Goal: Information Seeking & Learning: Learn about a topic

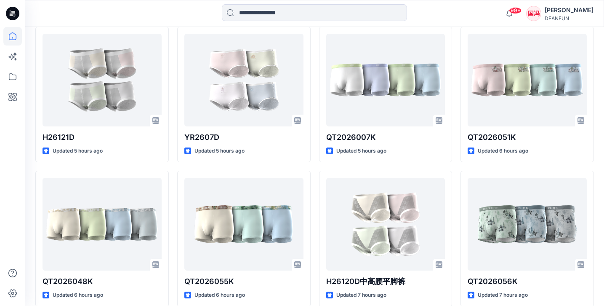
scroll to position [484, 0]
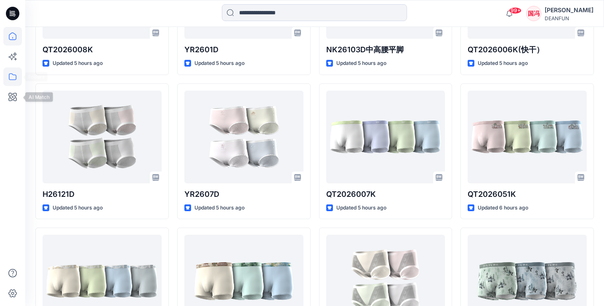
click at [12, 72] on icon at bounding box center [12, 76] width 19 height 19
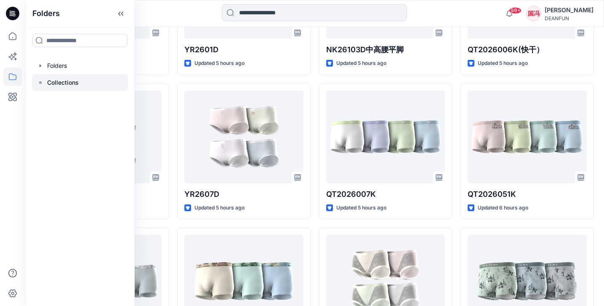
click at [86, 80] on div at bounding box center [80, 82] width 96 height 17
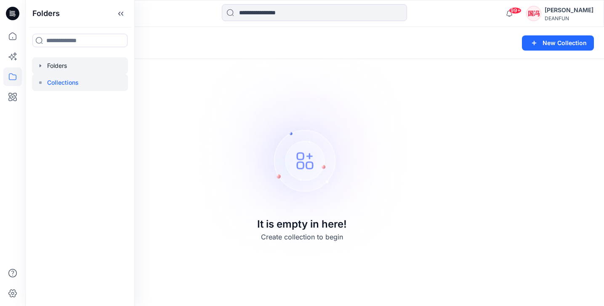
click at [76, 66] on div at bounding box center [80, 65] width 96 height 17
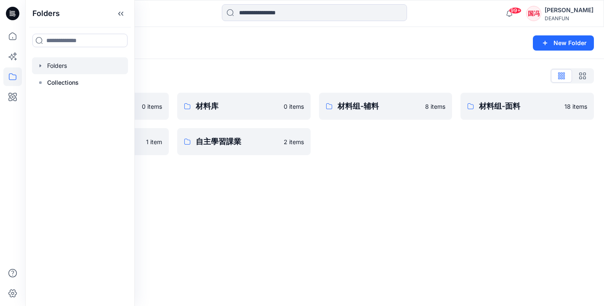
click at [215, 67] on div "Folders List 产品库 0 items 版型库 1 item 材料库 0 items 自主學習課業 2 items 材料组-辅料 8 items 材…" at bounding box center [314, 112] width 579 height 106
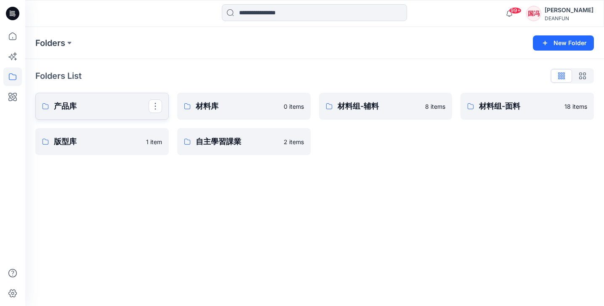
click at [124, 104] on p "产品库" at bounding box center [101, 106] width 95 height 12
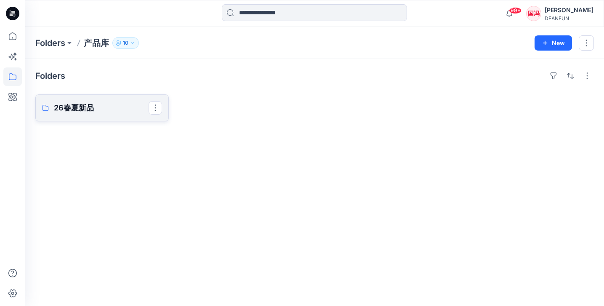
click at [120, 107] on p "26春夏新品" at bounding box center [101, 108] width 95 height 12
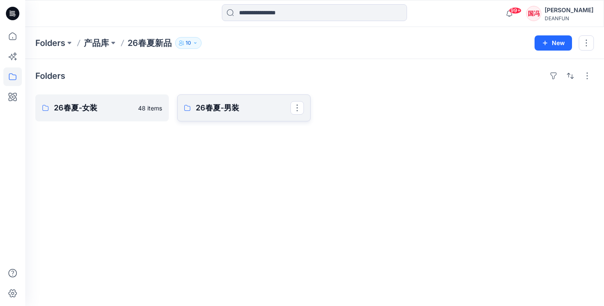
click at [222, 110] on p "26春夏-男装" at bounding box center [243, 108] width 95 height 12
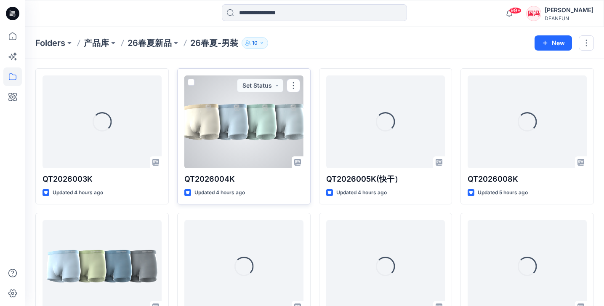
scroll to position [190, 0]
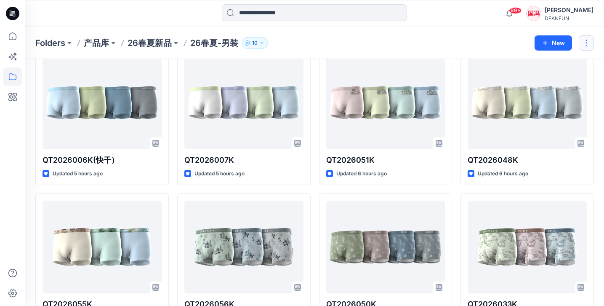
click at [585, 43] on button "button" at bounding box center [586, 42] width 15 height 15
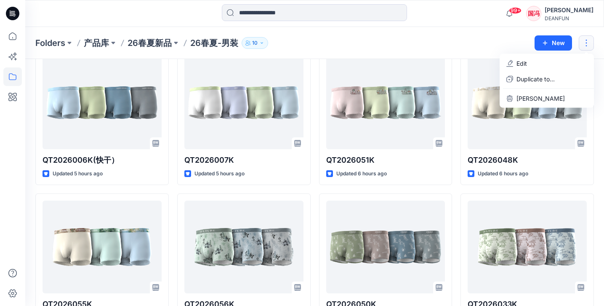
click at [452, 42] on div "Folders 产品库 26春夏新品 26春夏-男装 10" at bounding box center [281, 43] width 493 height 12
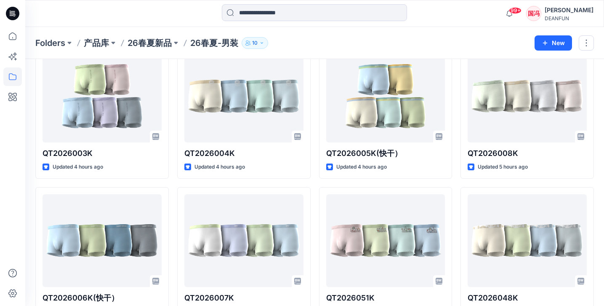
scroll to position [44, 0]
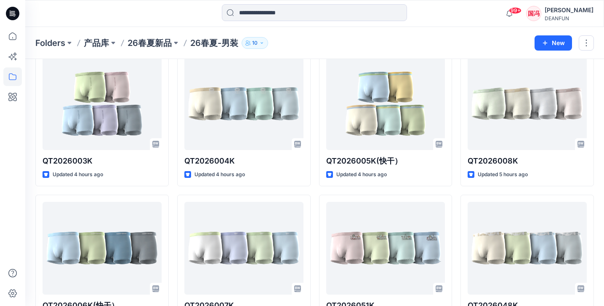
click at [154, 45] on p "26春夏新品" at bounding box center [150, 43] width 44 height 12
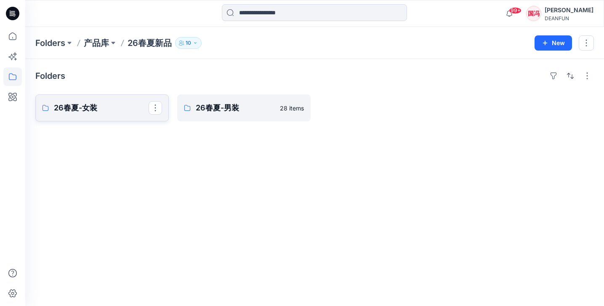
click at [93, 107] on p "26春夏-女装" at bounding box center [101, 108] width 95 height 12
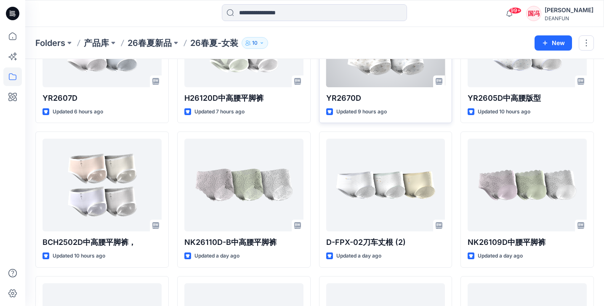
scroll to position [430, 0]
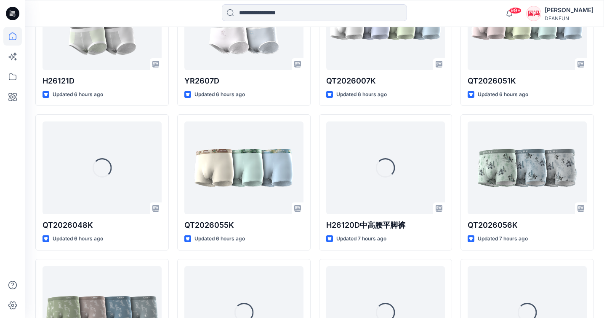
scroll to position [712, 0]
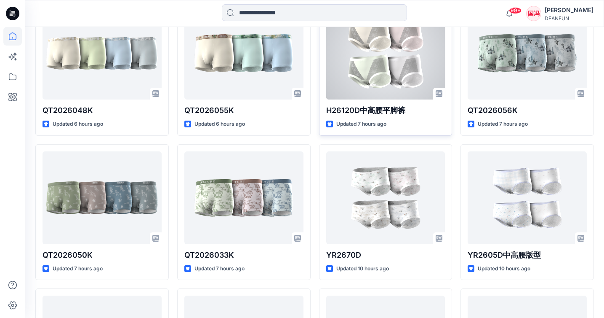
click at [370, 56] on div at bounding box center [385, 53] width 119 height 93
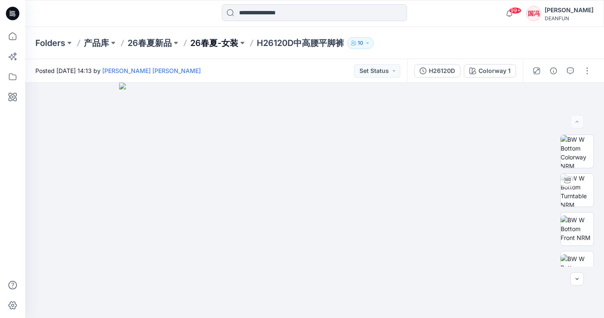
click at [221, 40] on p "26春夏-女装" at bounding box center [214, 43] width 48 height 12
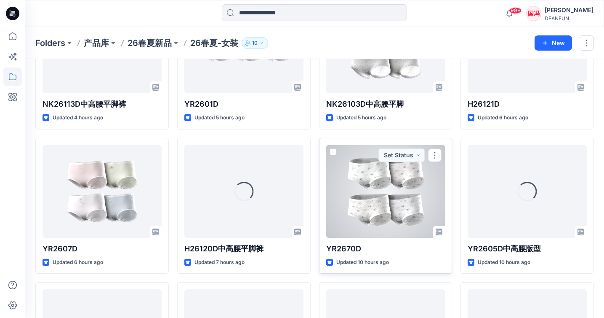
scroll to position [195, 0]
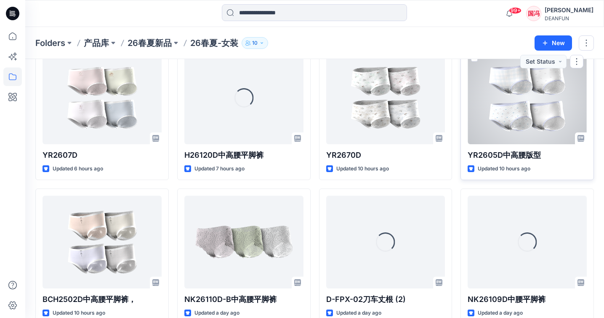
click at [515, 114] on div at bounding box center [527, 97] width 119 height 93
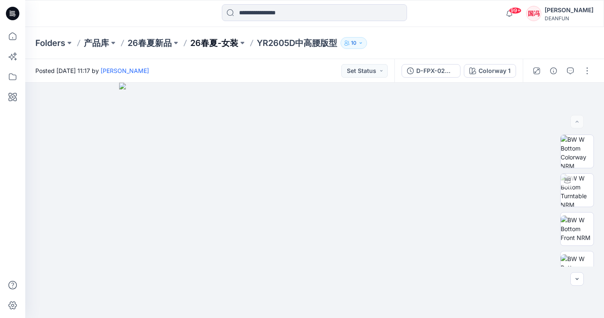
click at [222, 40] on p "26春夏-女装" at bounding box center [214, 43] width 48 height 12
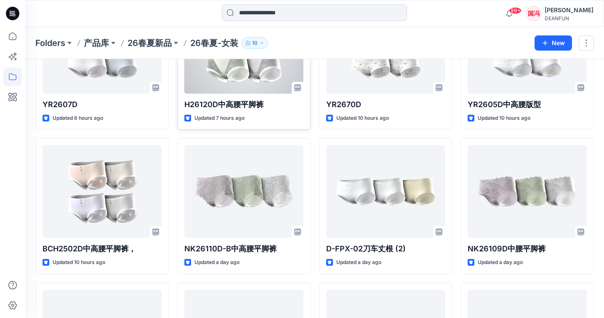
scroll to position [240, 0]
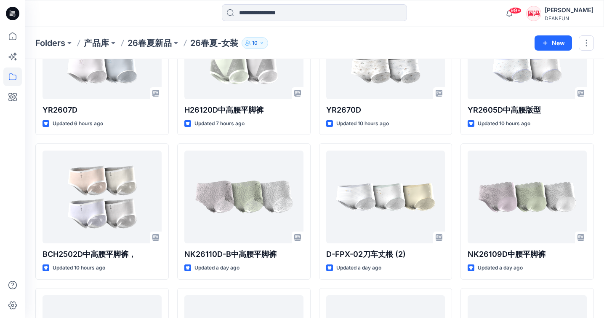
click at [314, 140] on div "NK26113D中高腰平脚裤 Updated 4 hours ago YR2607D Updated 6 hours ago BCH2502D中高腰平脚裤， …" at bounding box center [314, 283] width 559 height 857
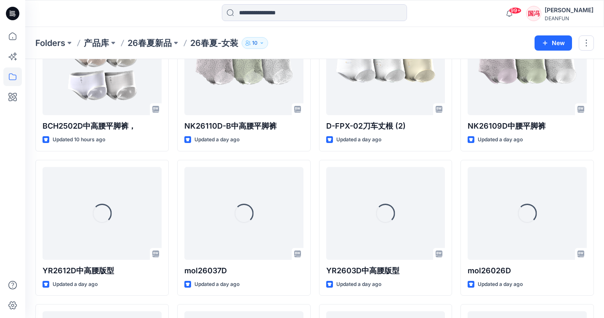
scroll to position [449, 0]
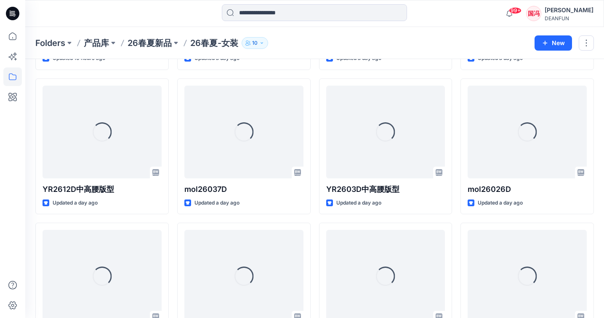
click at [314, 216] on div "NK26113D中高腰平脚裤 Updated 4 hours ago YR2607D Updated 6 hours ago BCH2502D中高腰平脚裤， …" at bounding box center [314, 73] width 559 height 857
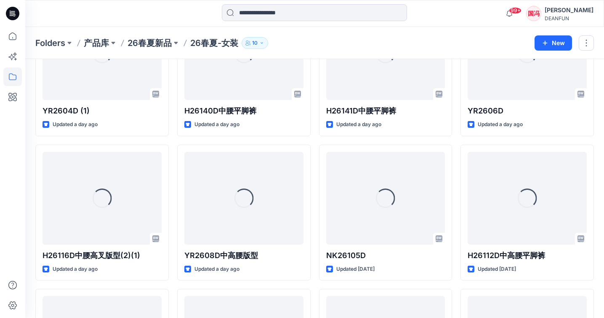
scroll to position [671, 0]
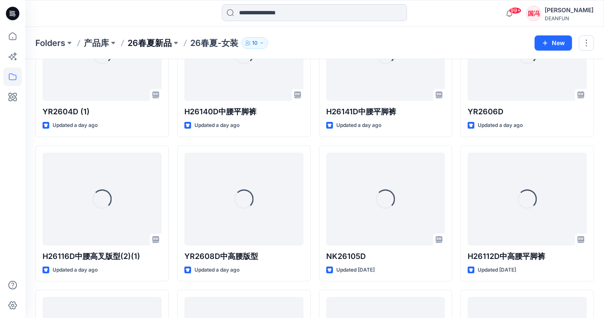
click at [158, 41] on p "26春夏新品" at bounding box center [150, 43] width 44 height 12
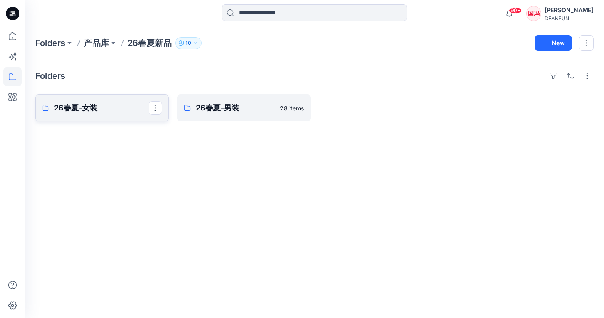
click at [131, 107] on p "26春夏-女装" at bounding box center [101, 108] width 95 height 12
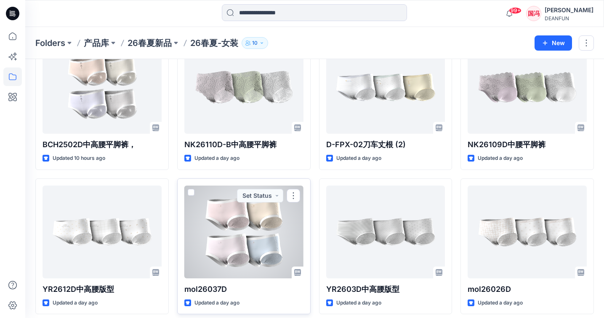
scroll to position [341, 0]
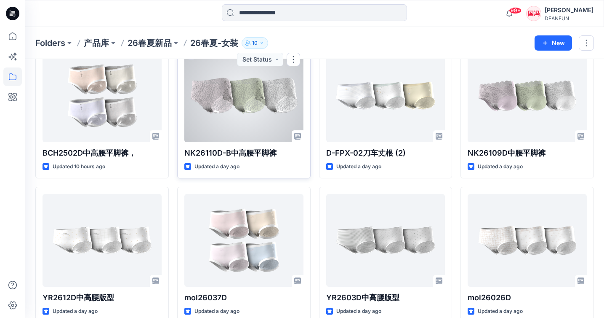
click at [262, 99] on div at bounding box center [244, 95] width 119 height 93
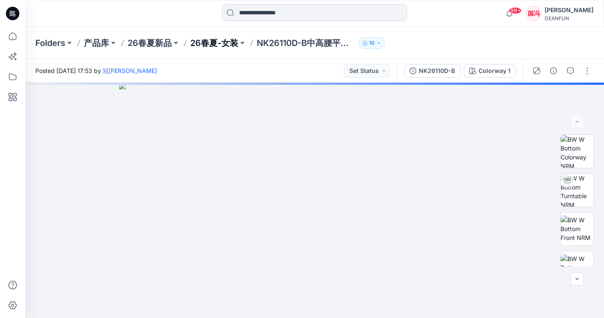
click at [226, 44] on p "26春夏-女装" at bounding box center [214, 43] width 48 height 12
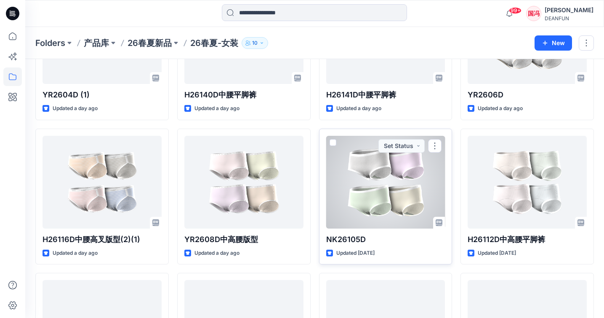
scroll to position [704, 0]
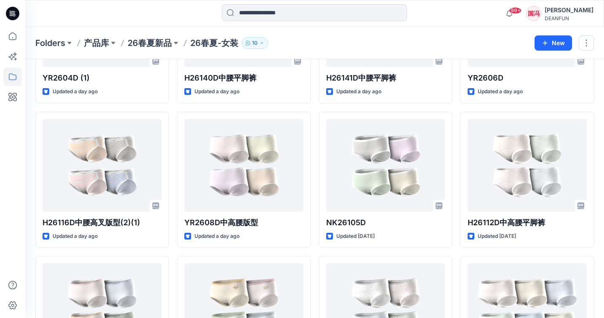
click at [319, 244] on div "NK26103D中高腰平脚 Updated 5 hours ago YR2670D Updated 10 hours ago D-FPX-02刀车丈根 (2)…" at bounding box center [386, 35] width 134 height 1290
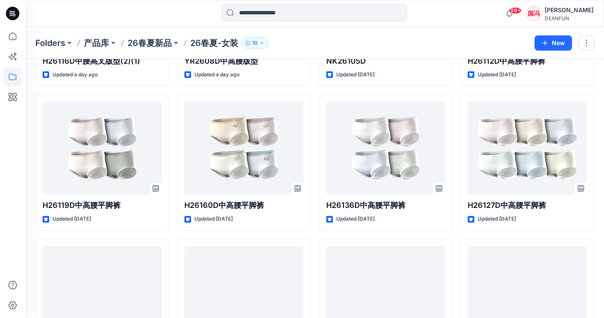
scroll to position [1012, 0]
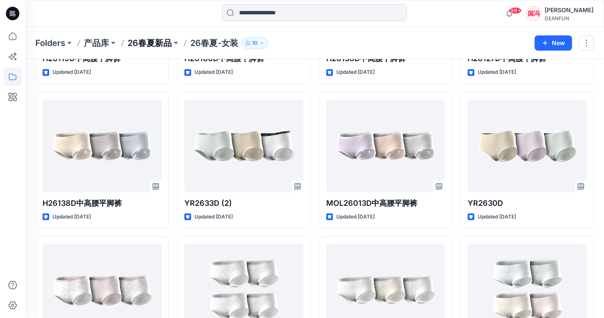
click at [160, 45] on p "26春夏新品" at bounding box center [150, 43] width 44 height 12
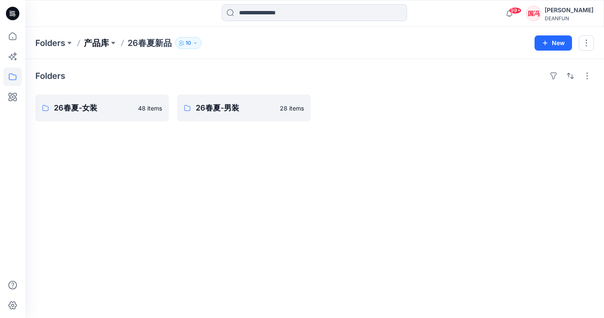
click at [98, 43] on p "产品库" at bounding box center [96, 43] width 25 height 12
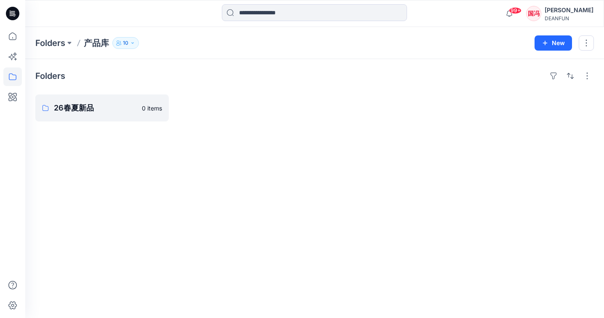
click at [97, 42] on p "产品库" at bounding box center [96, 43] width 25 height 12
click at [14, 34] on icon at bounding box center [12, 36] width 19 height 19
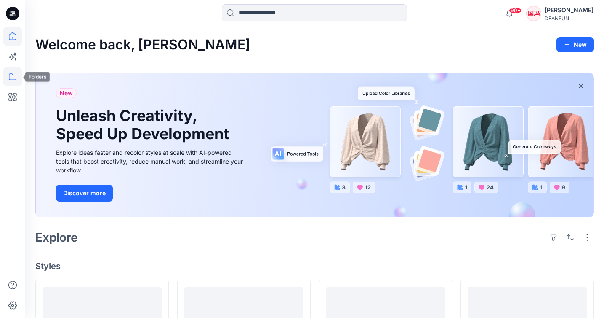
click at [11, 75] on icon at bounding box center [12, 76] width 19 height 19
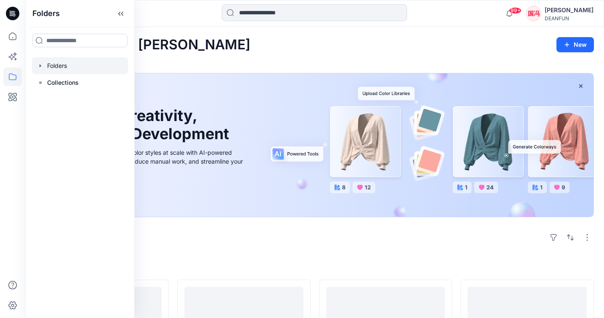
click at [70, 70] on div at bounding box center [80, 65] width 96 height 17
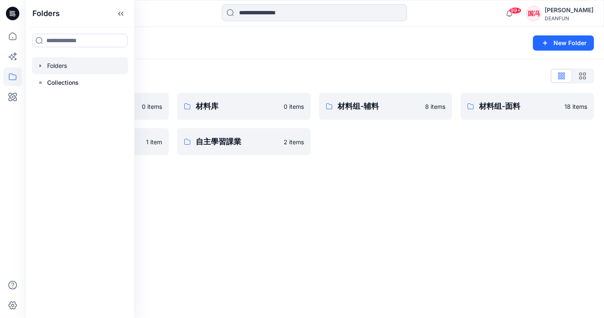
click at [225, 69] on div "Folders List" at bounding box center [314, 75] width 559 height 13
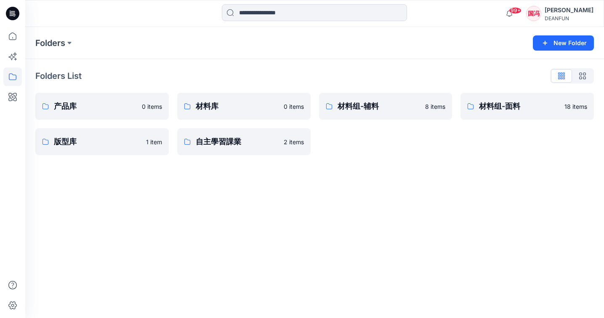
click at [425, 37] on div "Folders" at bounding box center [281, 43] width 493 height 12
